Goal: Task Accomplishment & Management: Complete application form

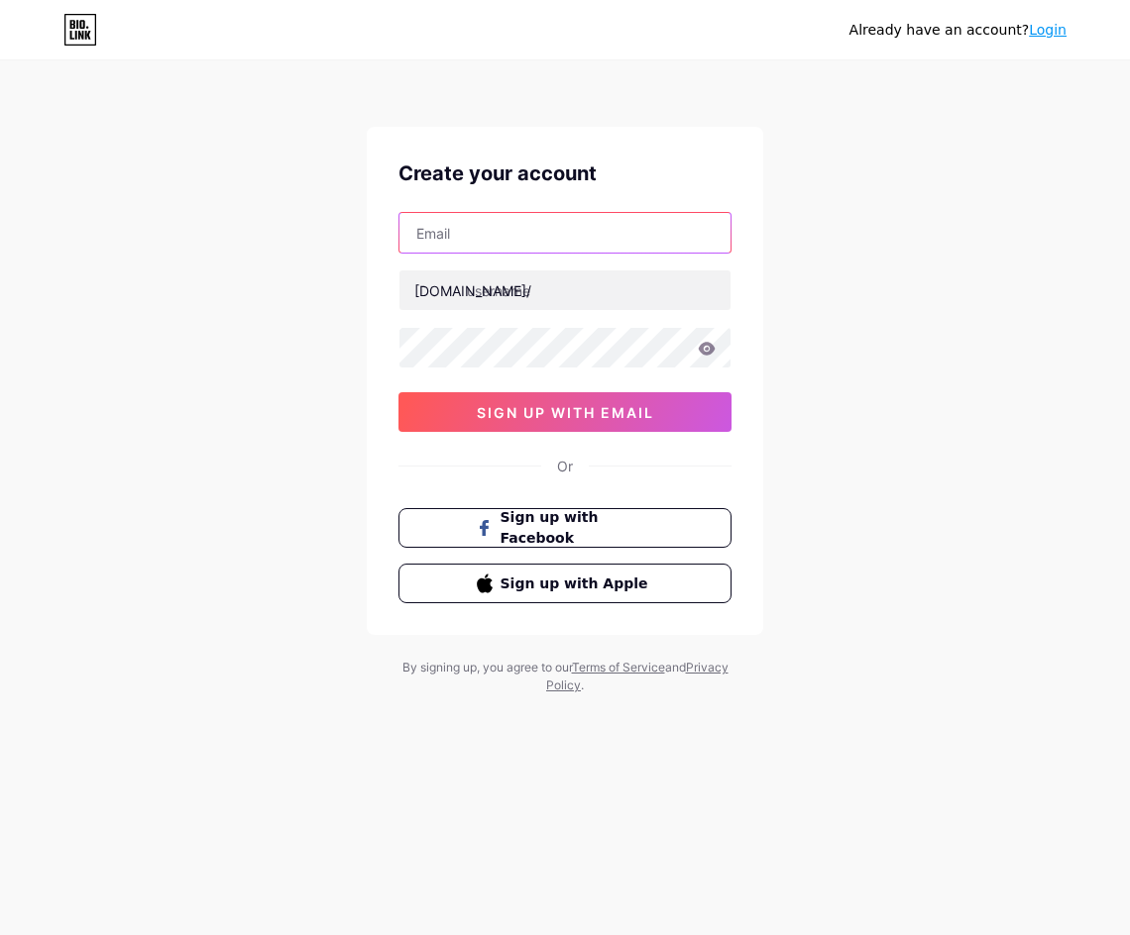
click at [556, 243] on input "text" at bounding box center [564, 233] width 331 height 40
click at [557, 245] on input "text" at bounding box center [564, 233] width 331 height 40
paste input "[EMAIL_ADDRESS][DOMAIN_NAME]"
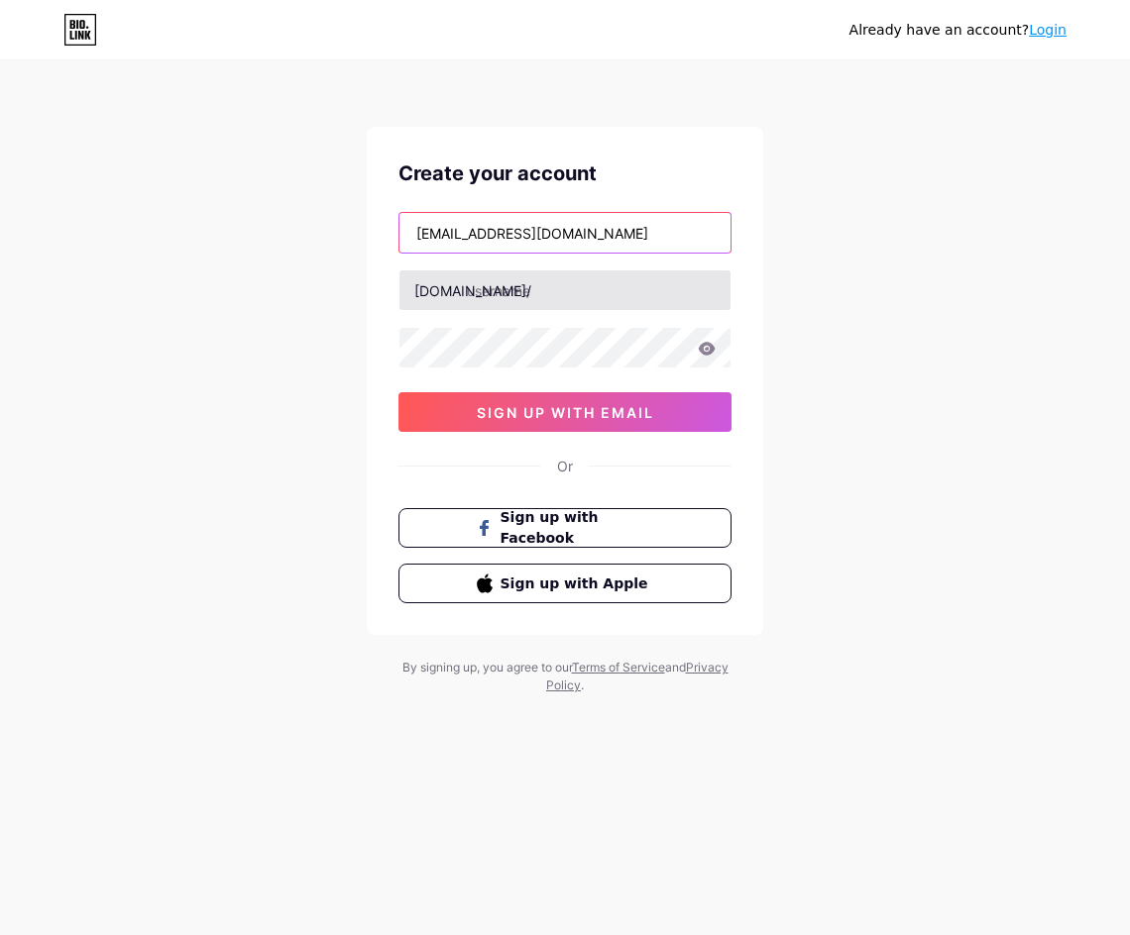
type input "[EMAIL_ADDRESS][DOMAIN_NAME]"
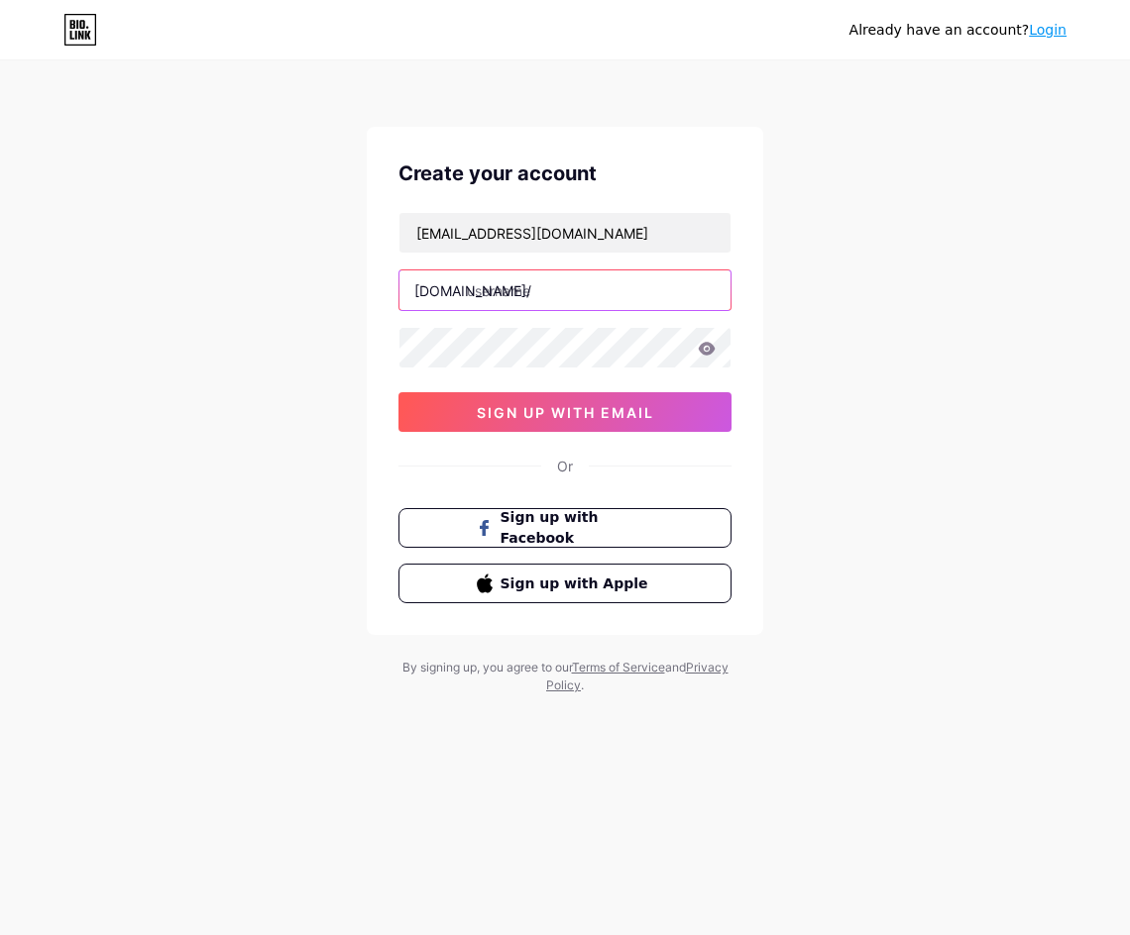
click at [526, 288] on input "text" at bounding box center [564, 290] width 331 height 40
type input "oura88"
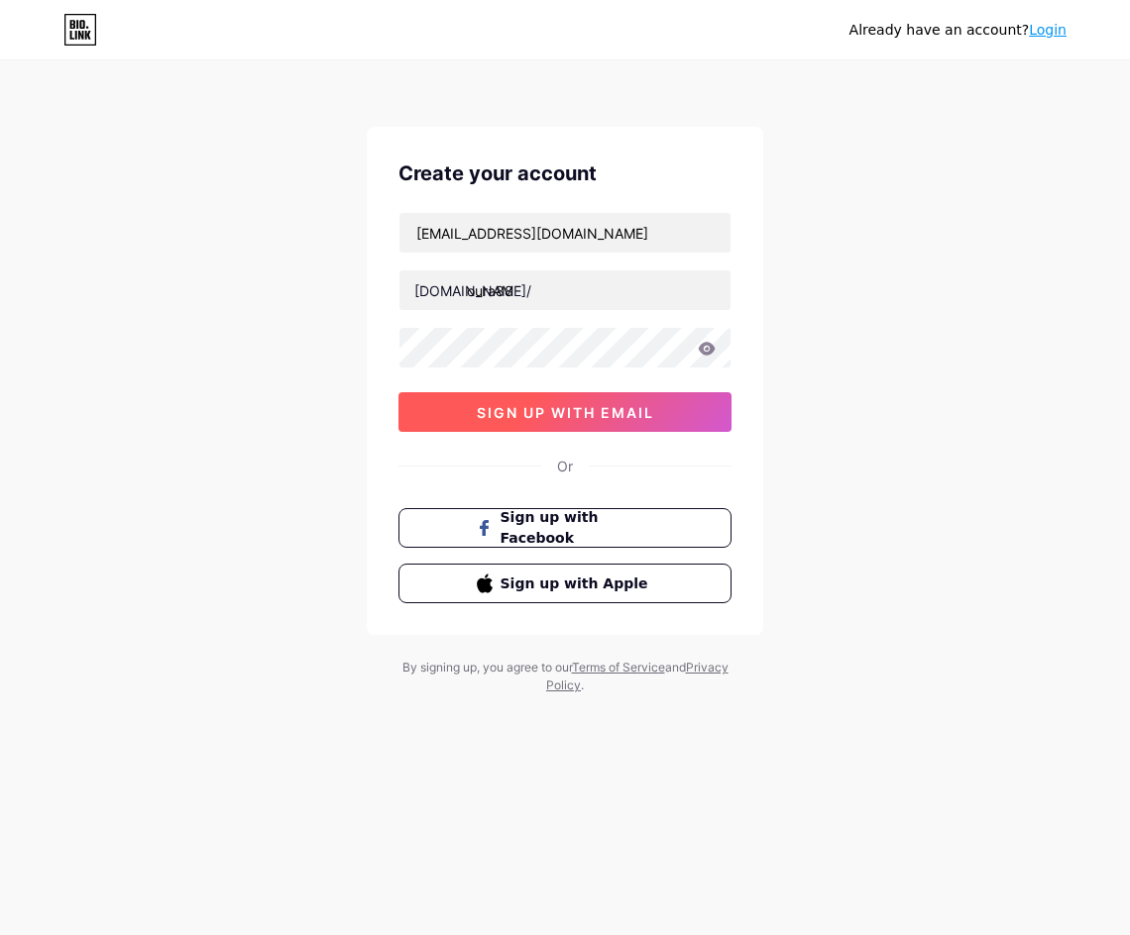
click at [611, 422] on button "sign up with email" at bounding box center [564, 412] width 333 height 40
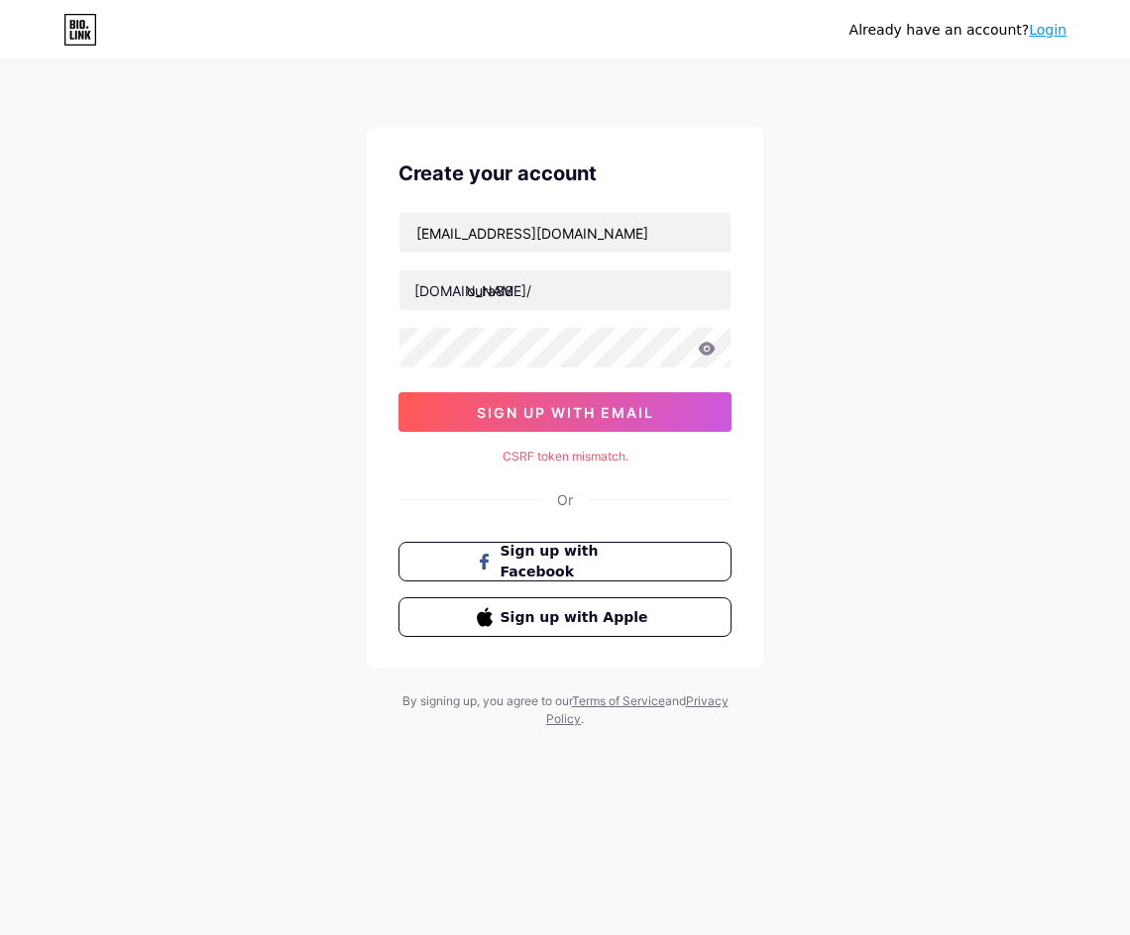
click at [609, 458] on div "CSRF token mismatch." at bounding box center [564, 457] width 333 height 18
click at [709, 352] on icon at bounding box center [707, 348] width 17 height 13
click at [710, 350] on icon at bounding box center [707, 348] width 17 height 13
click at [632, 402] on button "sign up with email" at bounding box center [564, 412] width 333 height 40
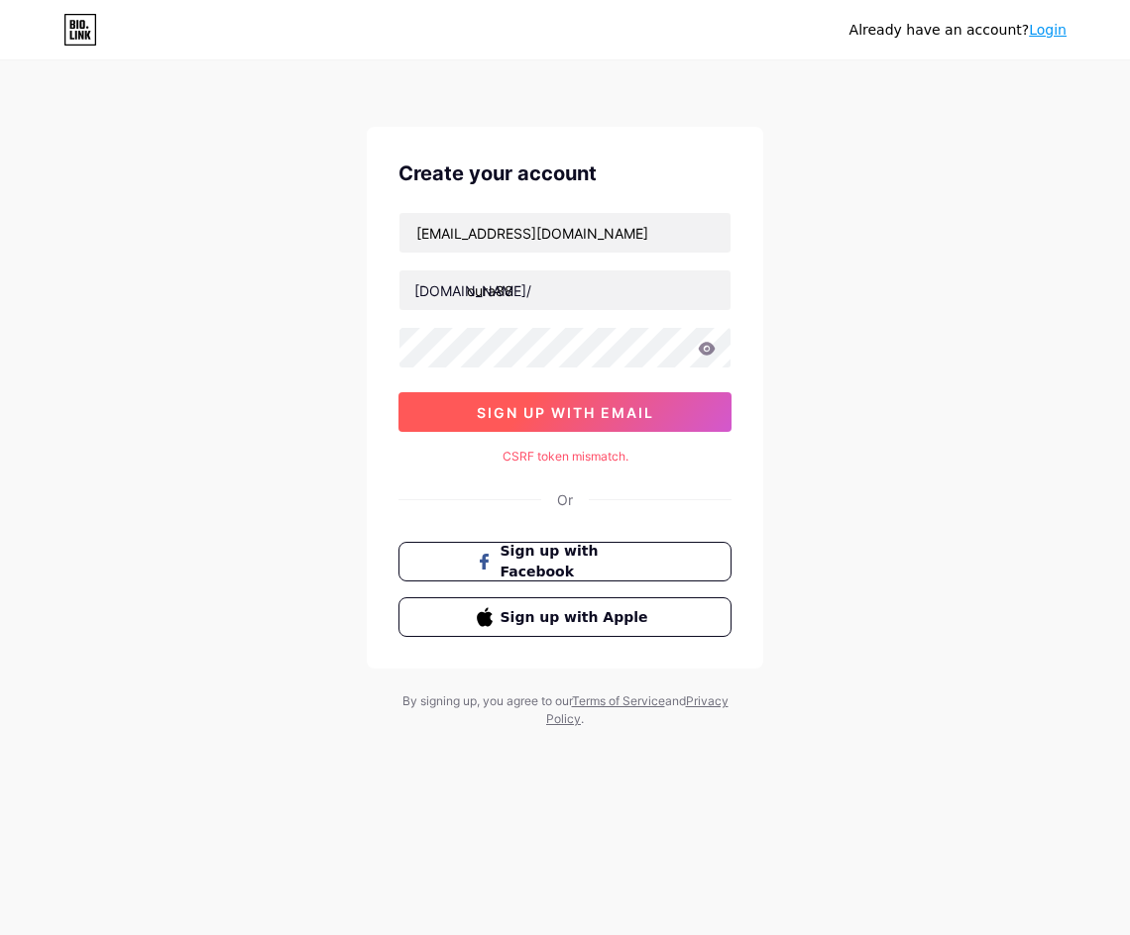
click at [592, 401] on button "sign up with email" at bounding box center [564, 412] width 333 height 40
